Goal: Transaction & Acquisition: Purchase product/service

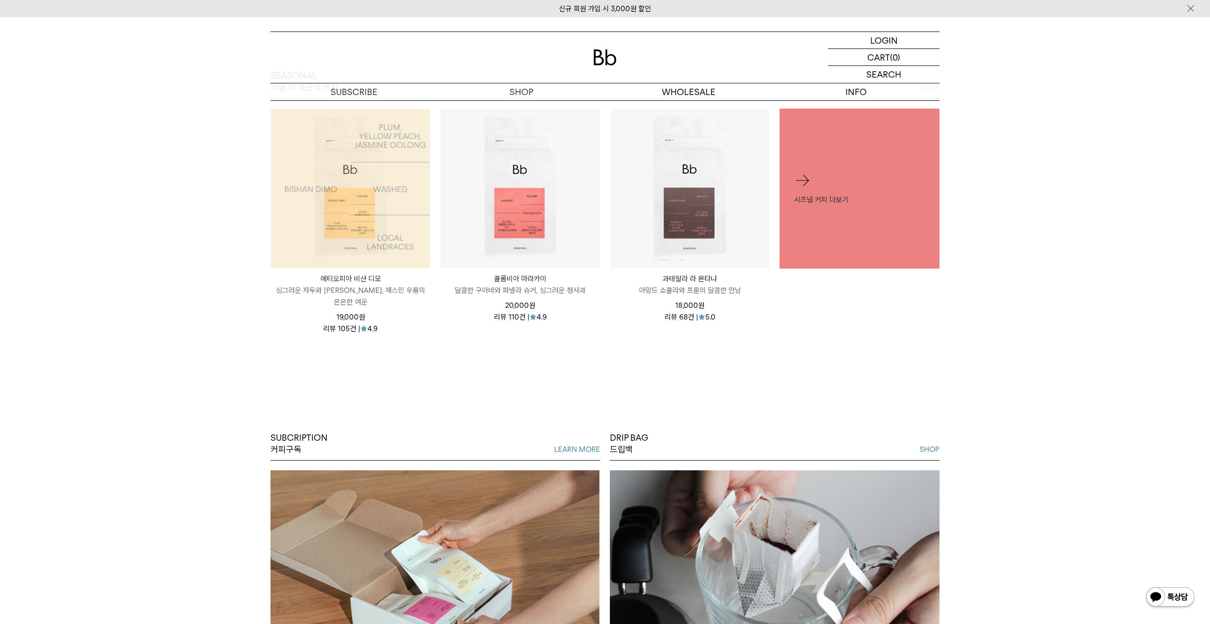
scroll to position [533, 0]
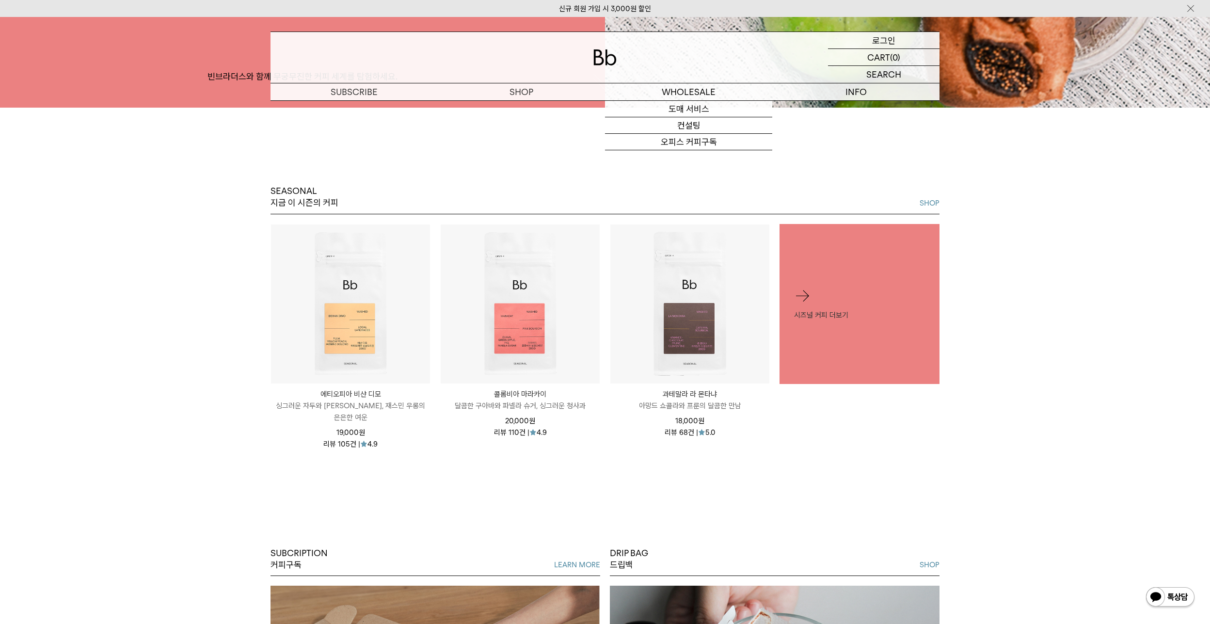
click at [875, 35] on p "로그인" at bounding box center [883, 40] width 23 height 16
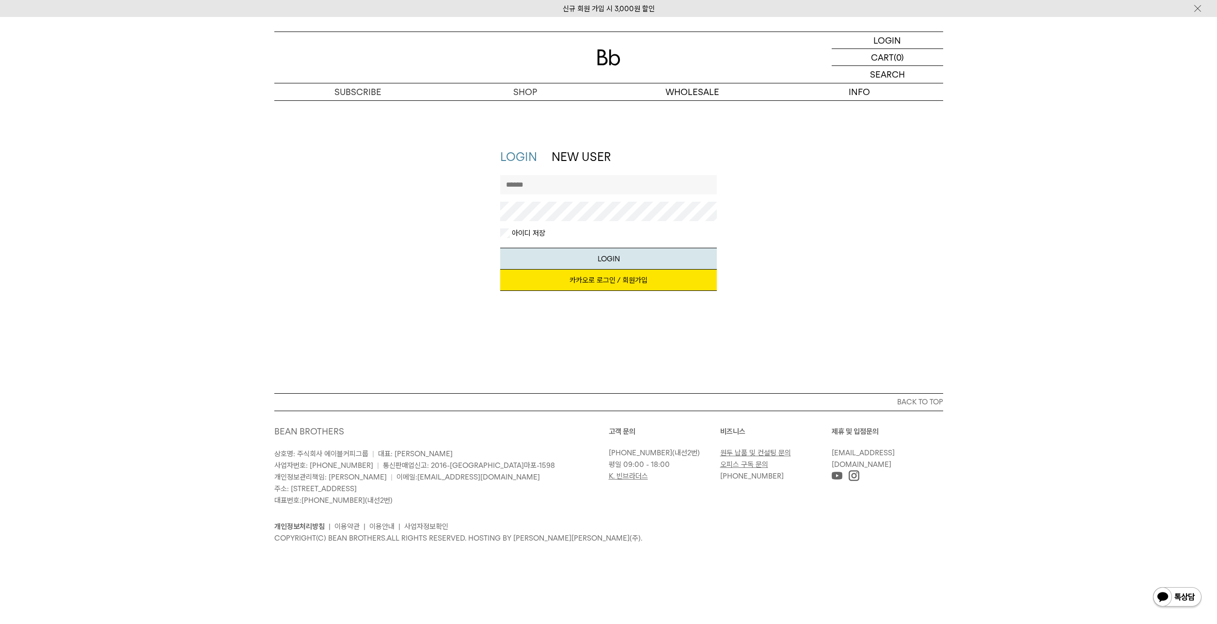
click at [583, 277] on link "카카오로 로그인 / 회원가입" at bounding box center [608, 279] width 217 height 21
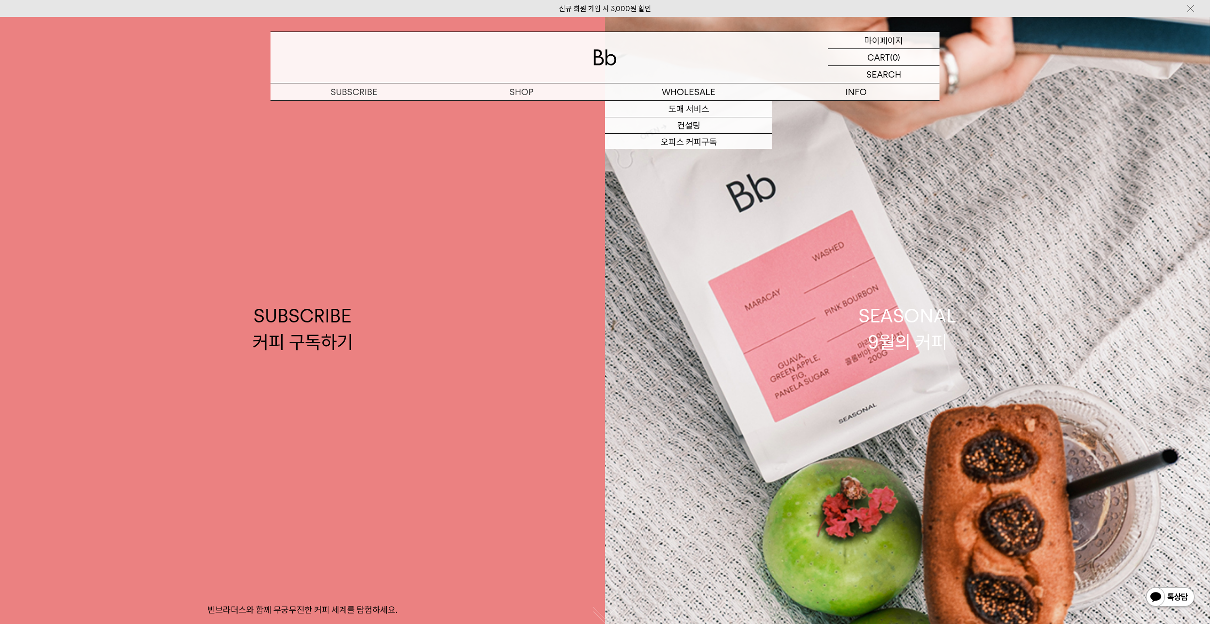
click at [884, 35] on p "마이페이지" at bounding box center [883, 40] width 39 height 16
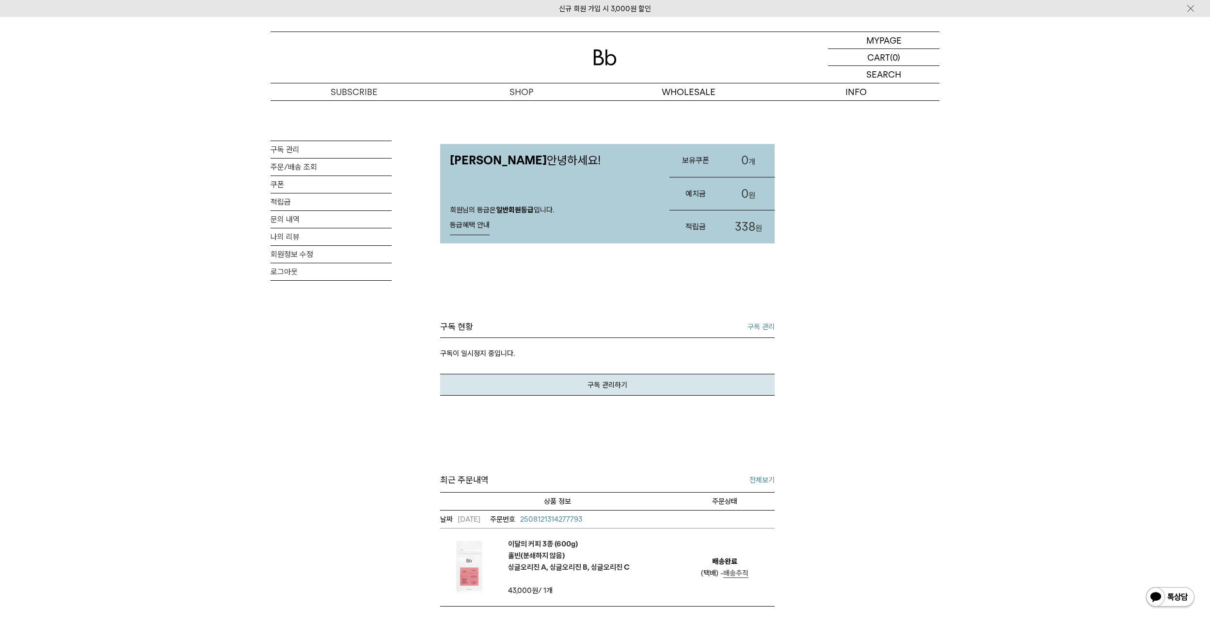
click at [598, 57] on img at bounding box center [604, 57] width 23 height 16
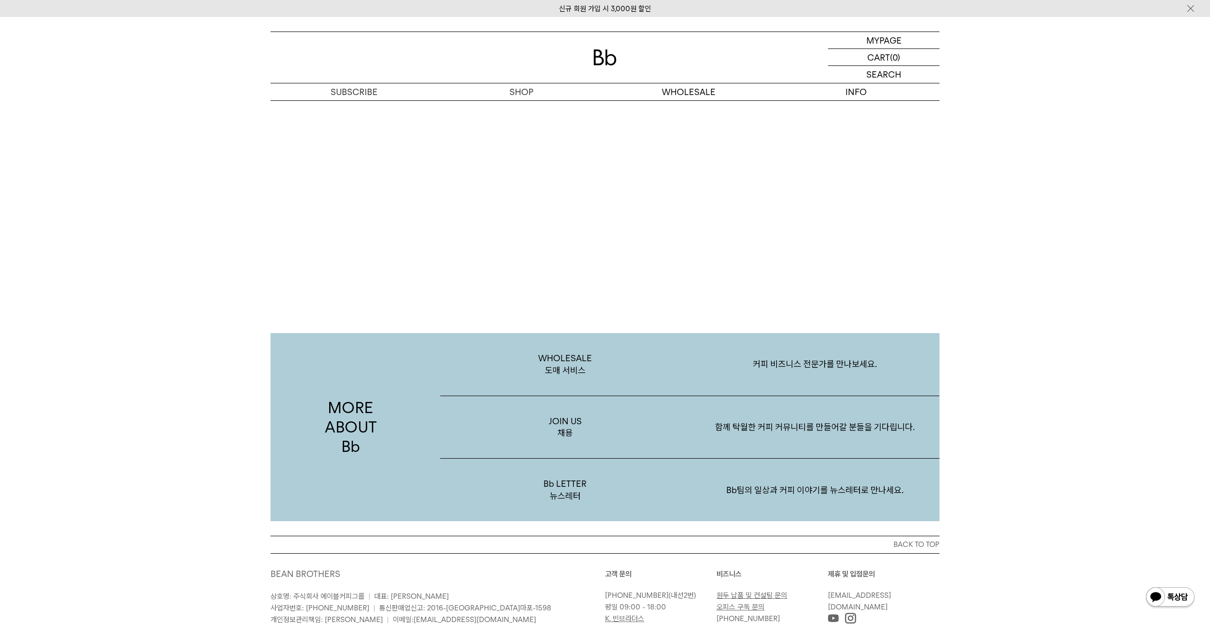
scroll to position [1878, 0]
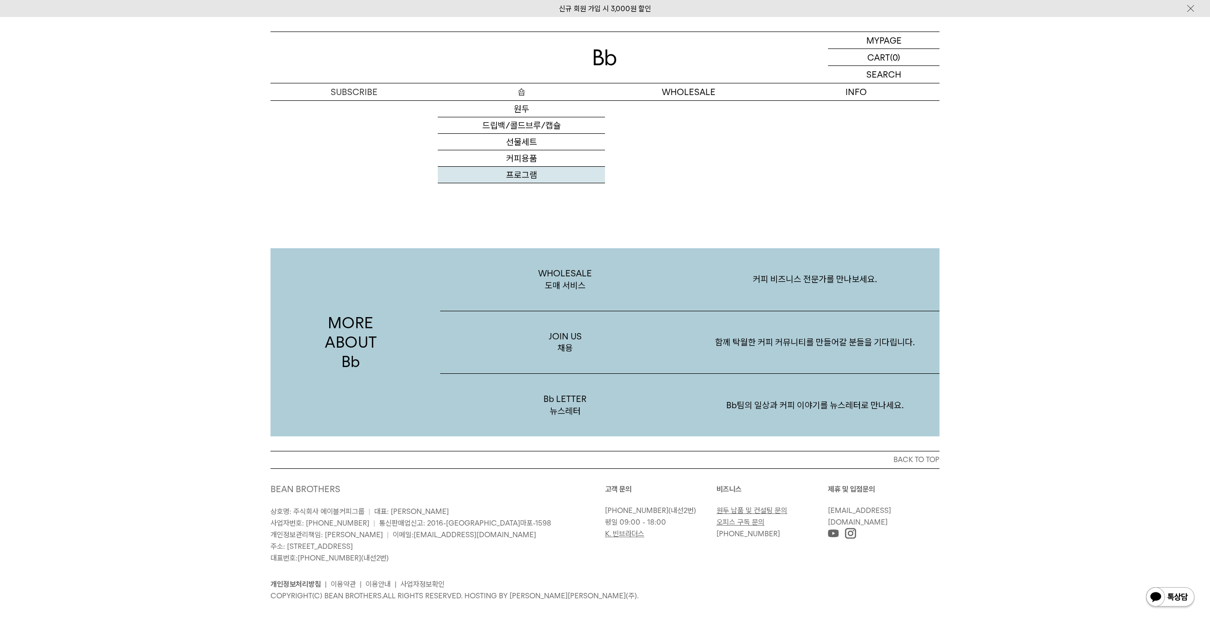
click at [541, 173] on link "프로그램" at bounding box center [521, 175] width 167 height 16
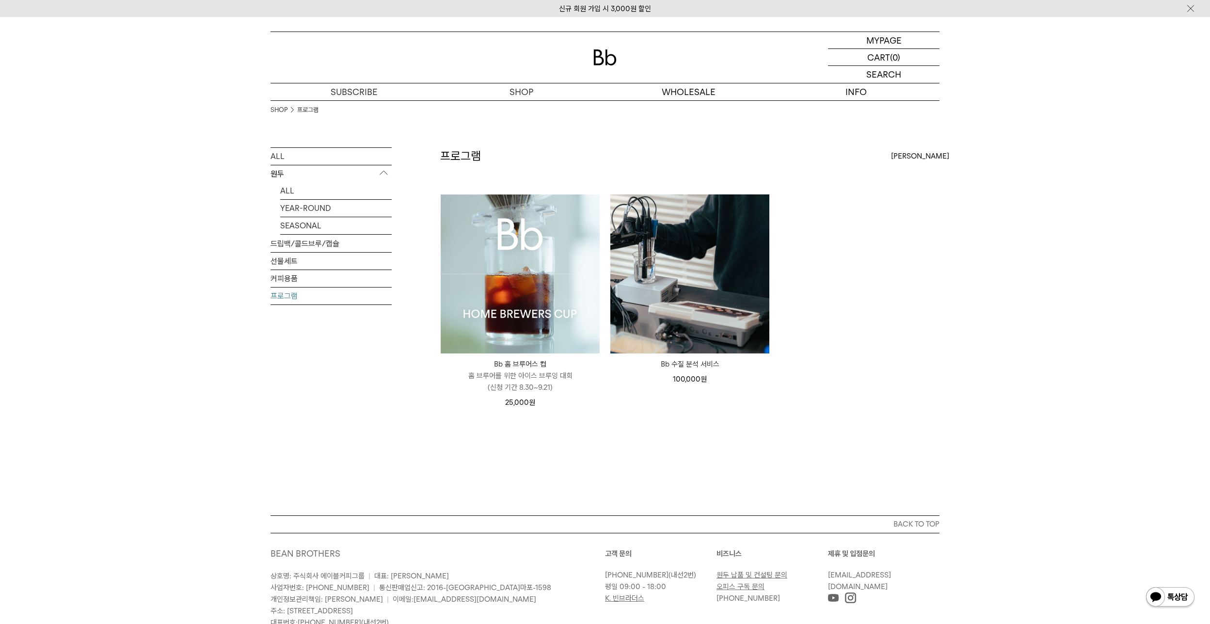
click at [483, 293] on img at bounding box center [520, 273] width 159 height 159
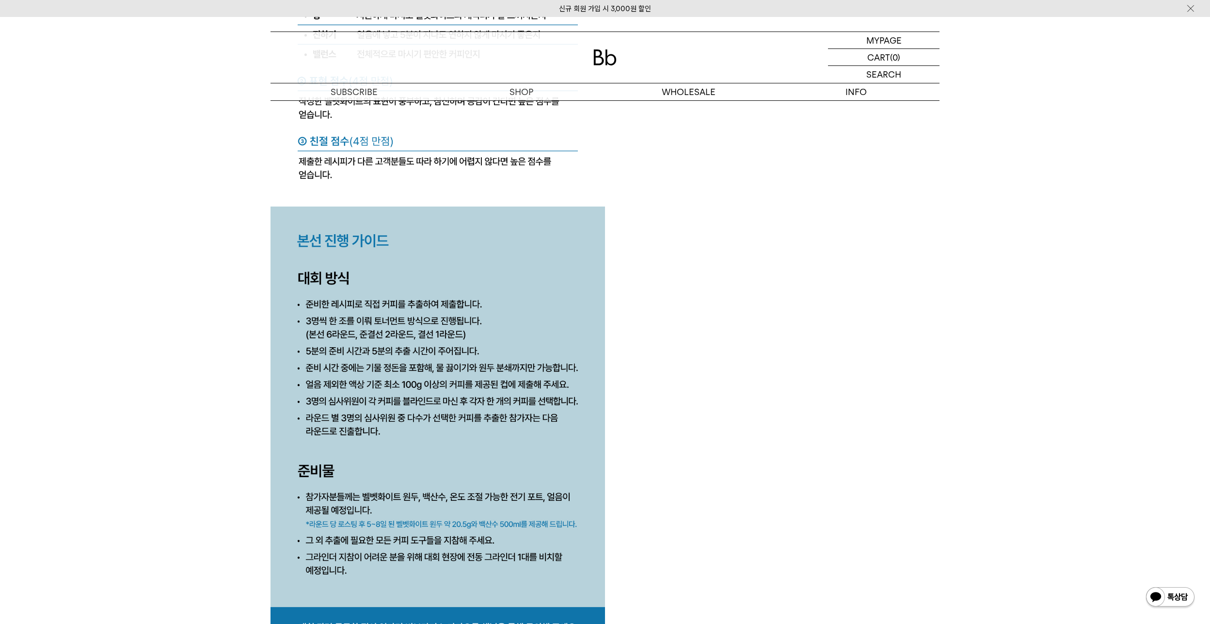
scroll to position [4555, 0]
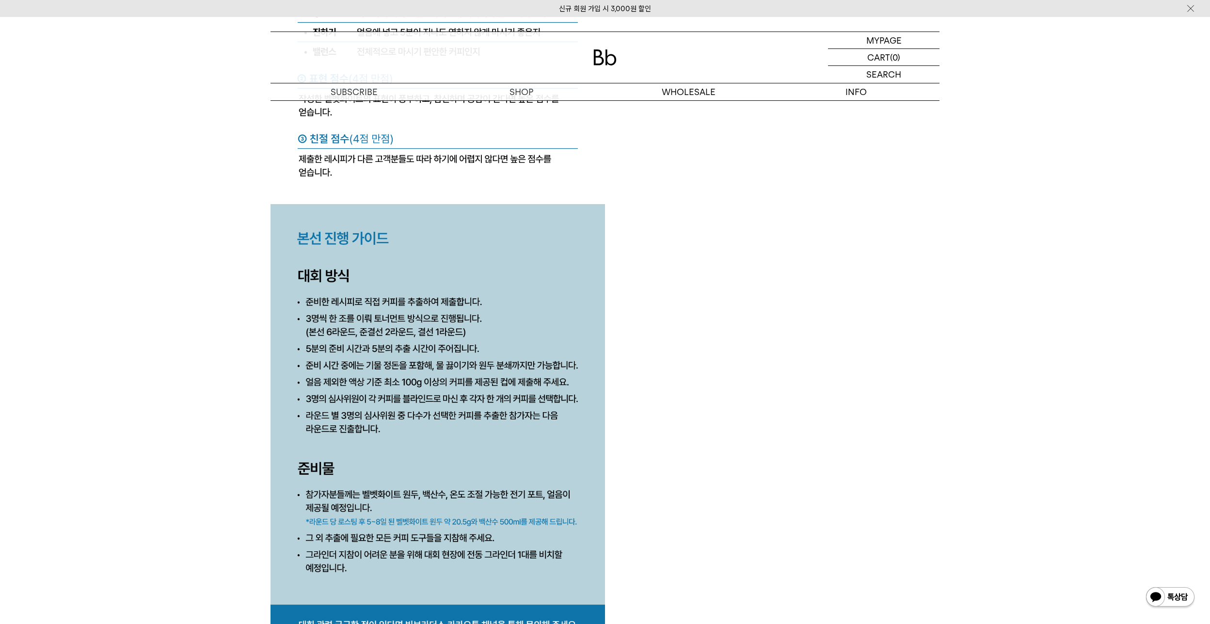
drag, startPoint x: 677, startPoint y: 439, endPoint x: 655, endPoint y: 442, distance: 22.5
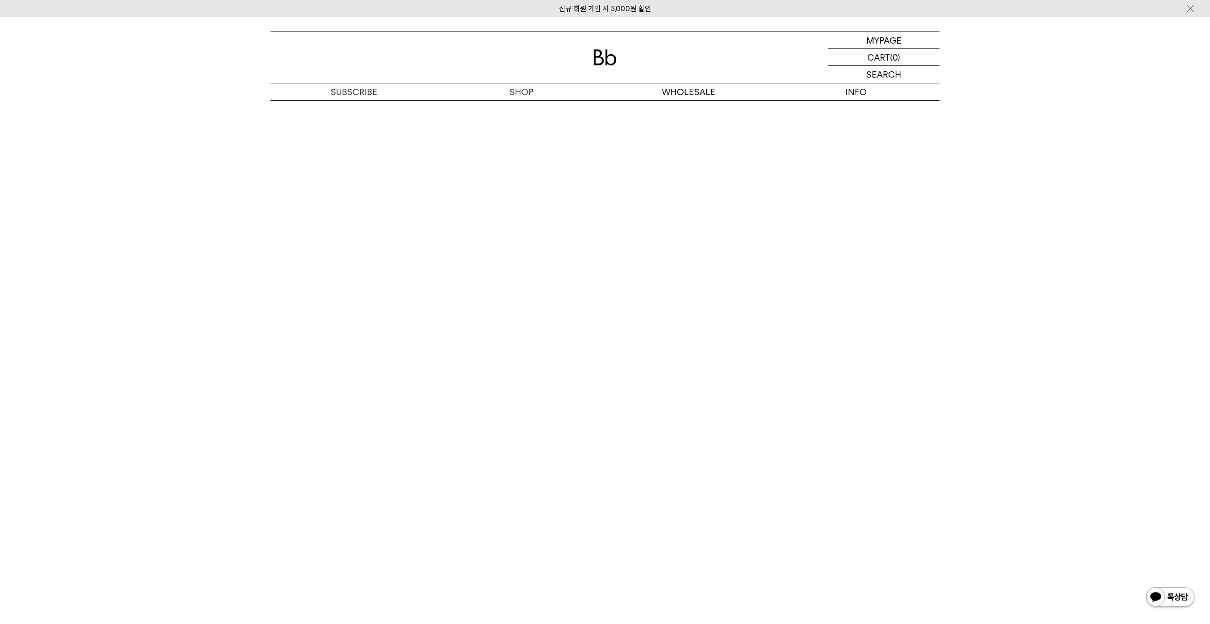
scroll to position [5476, 0]
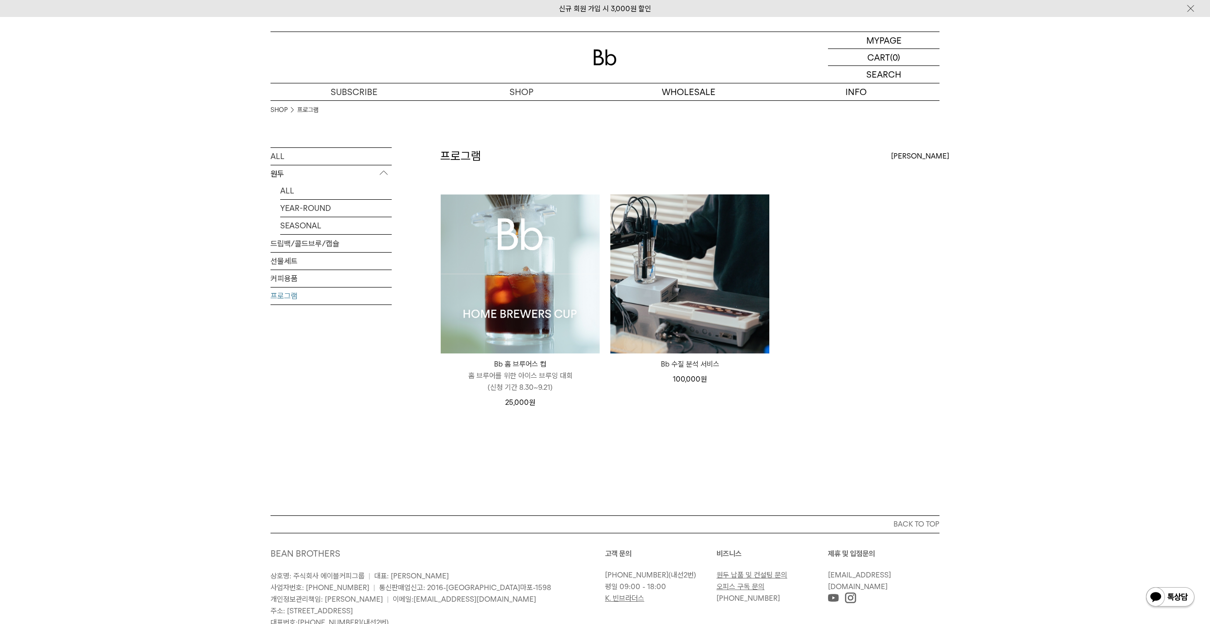
click at [596, 54] on img at bounding box center [604, 57] width 23 height 16
